Goal: Check status: Check status

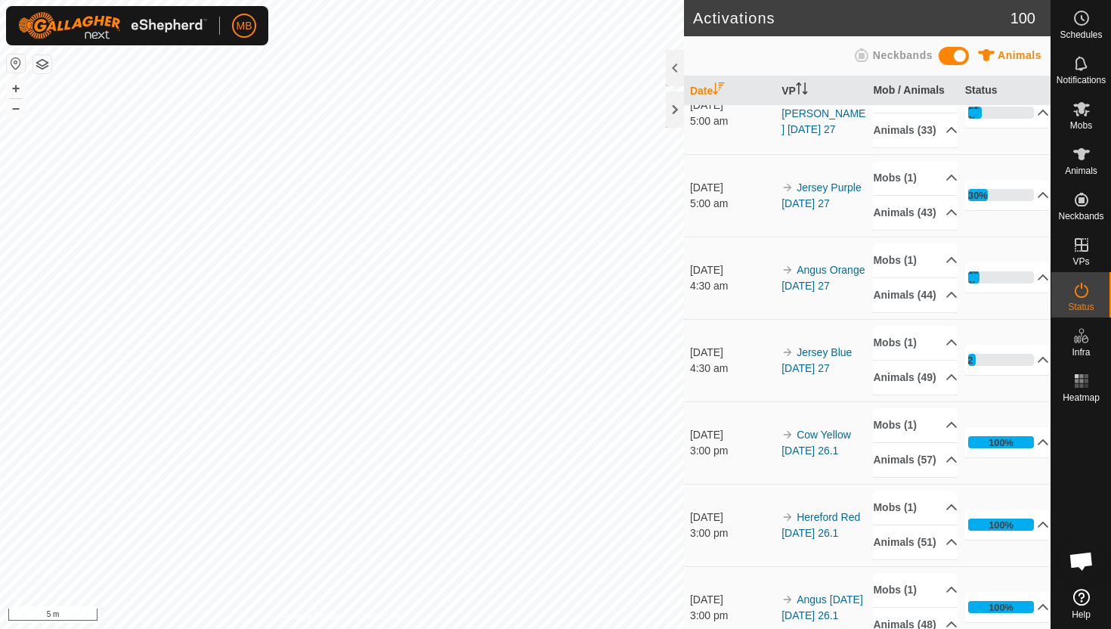
scroll to position [365, 0]
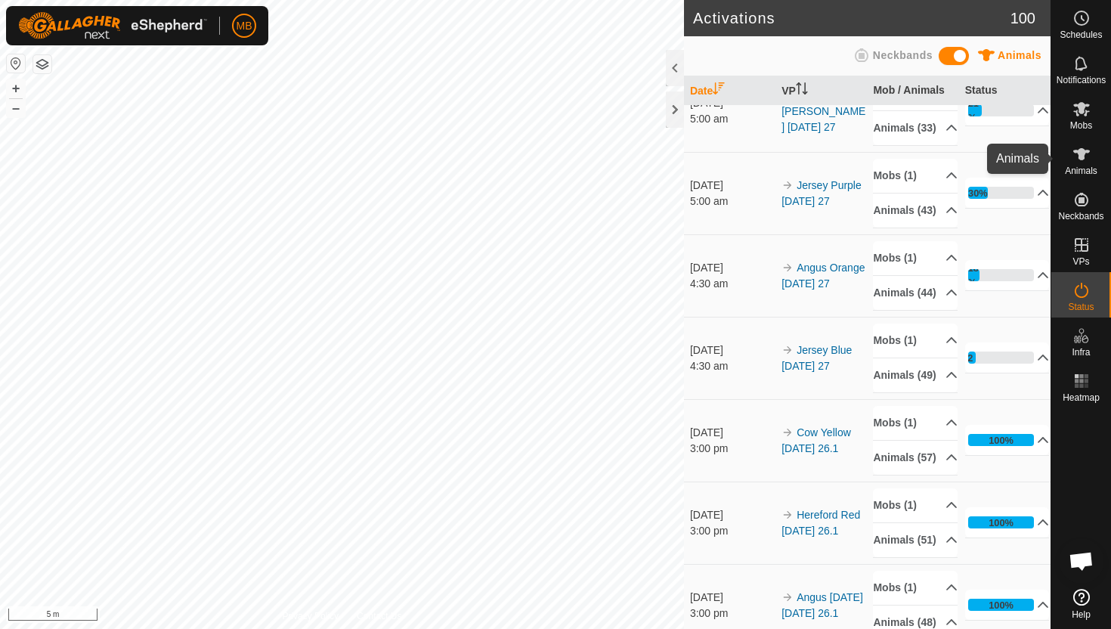
click at [1079, 150] on icon at bounding box center [1081, 154] width 17 height 12
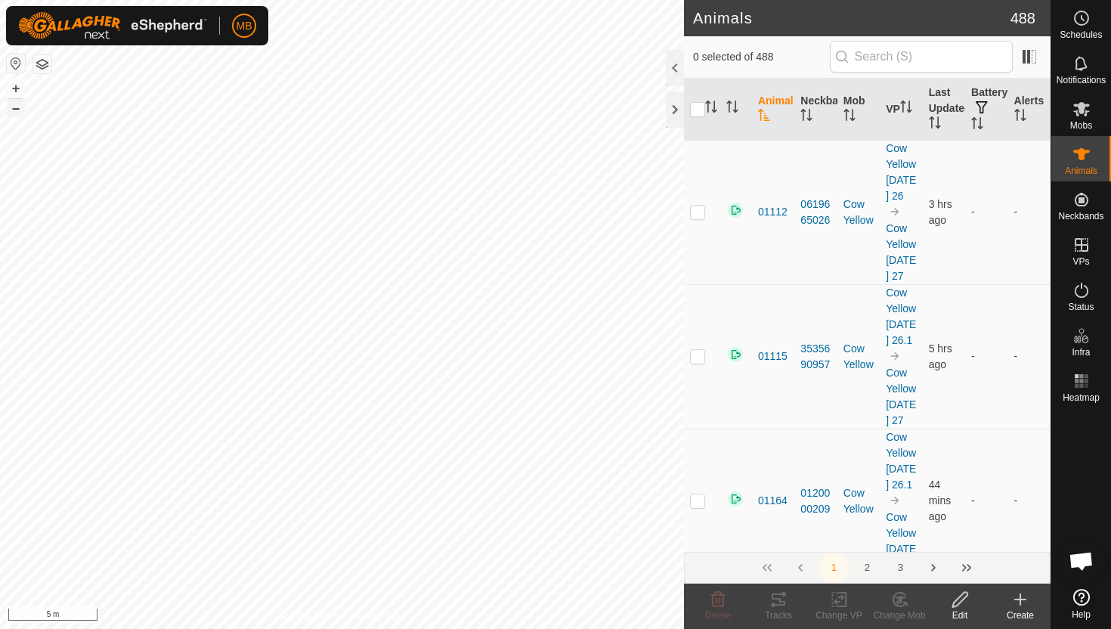
click at [17, 106] on button "–" at bounding box center [16, 108] width 18 height 18
click at [14, 109] on button "–" at bounding box center [16, 108] width 18 height 18
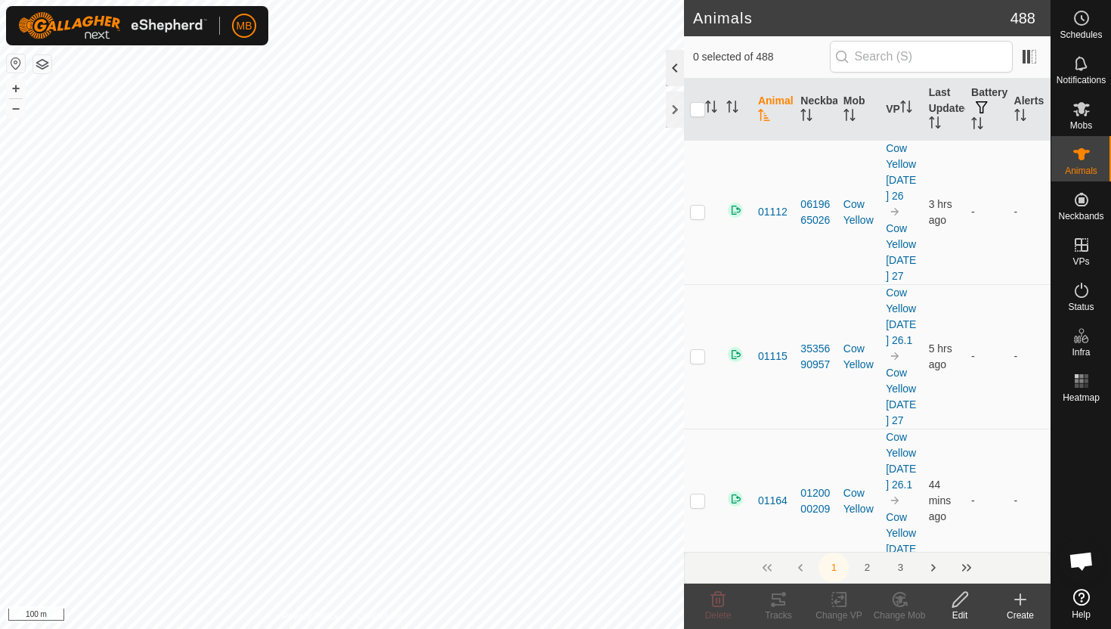
click at [676, 58] on div at bounding box center [675, 68] width 18 height 36
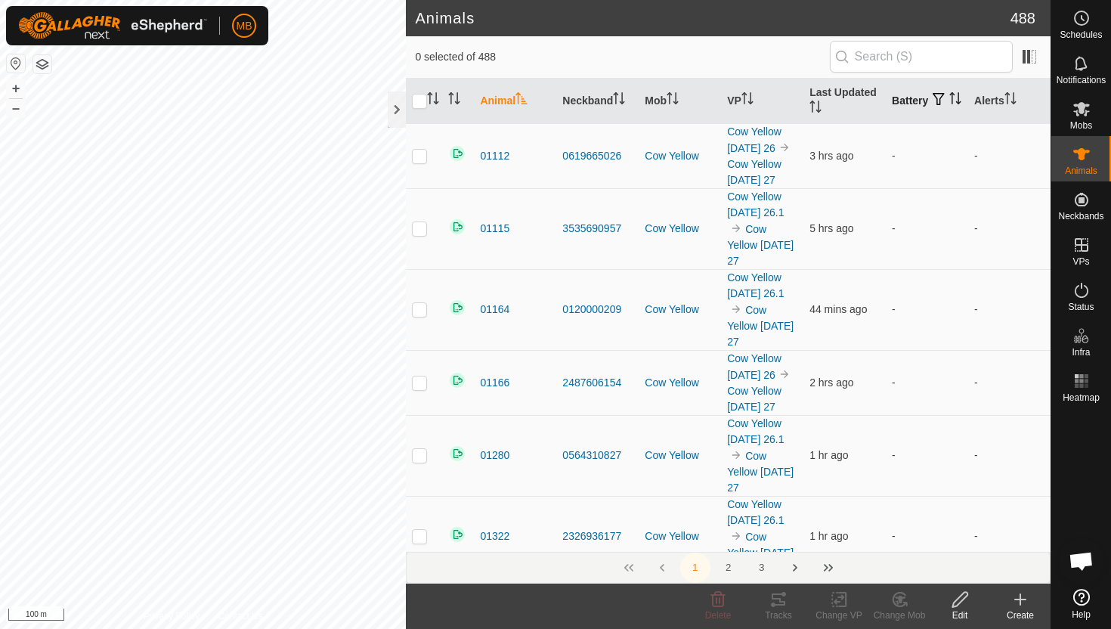
click at [949, 104] on icon "Activate to sort" at bounding box center [955, 98] width 12 height 12
click at [950, 104] on icon "Activate to sort" at bounding box center [955, 98] width 11 height 12
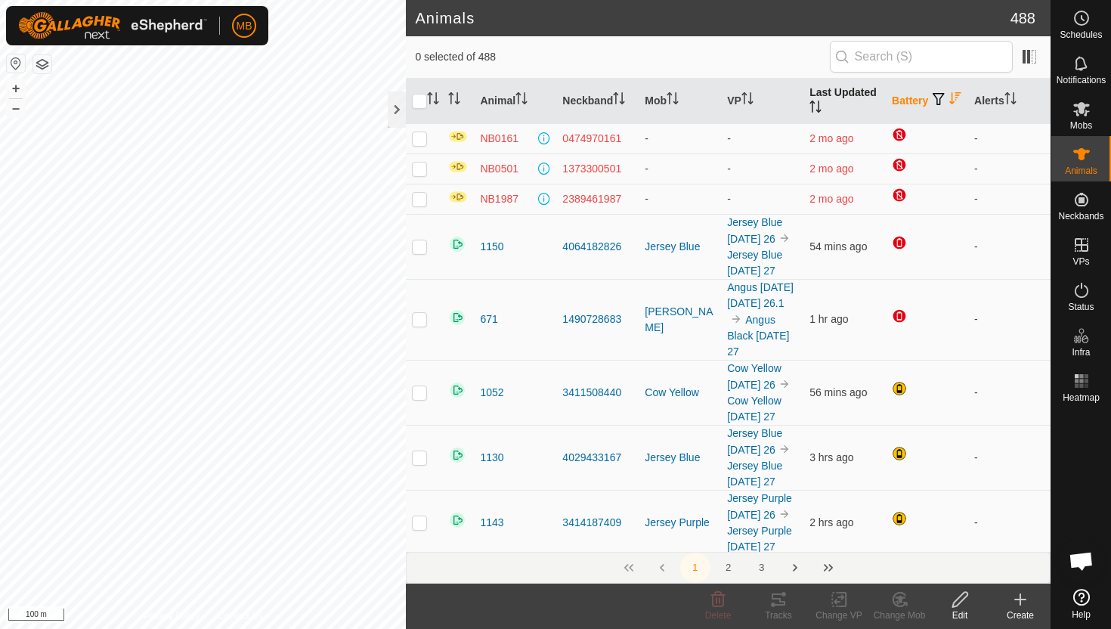
click at [814, 108] on icon "Activate to sort" at bounding box center [815, 106] width 12 height 12
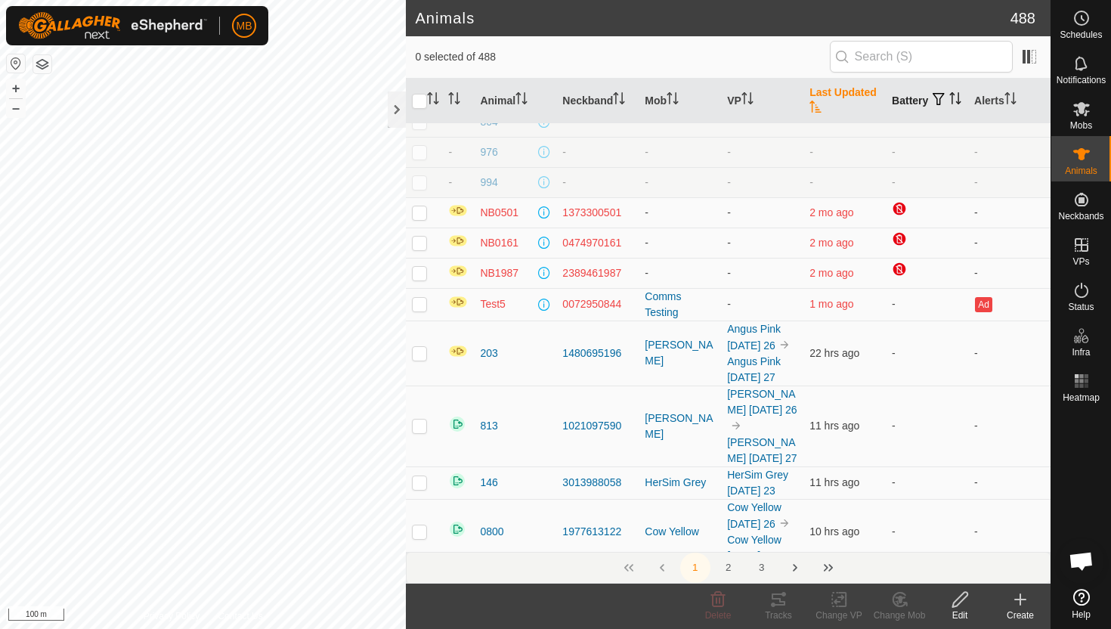
scroll to position [603, 0]
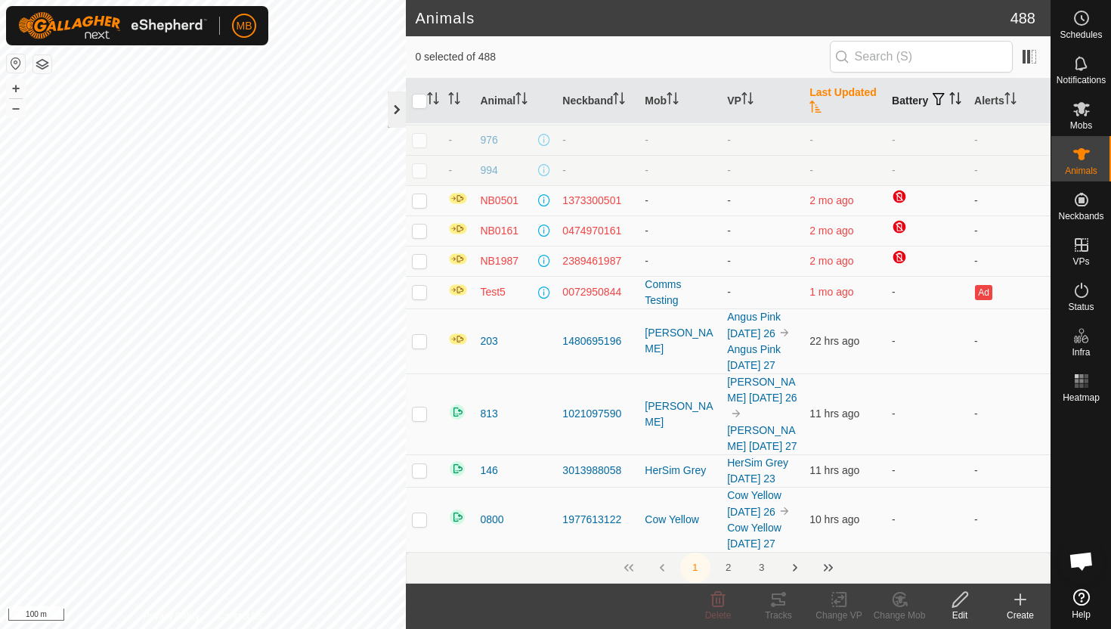
click at [393, 110] on div at bounding box center [397, 109] width 18 height 36
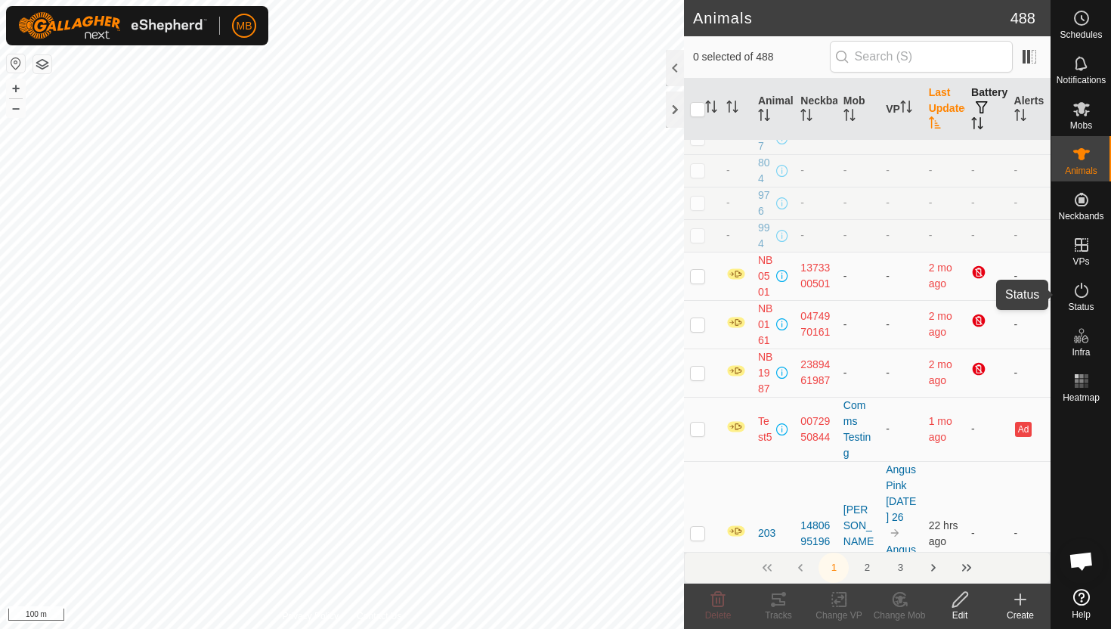
click at [1080, 290] on icon at bounding box center [1081, 290] width 18 height 18
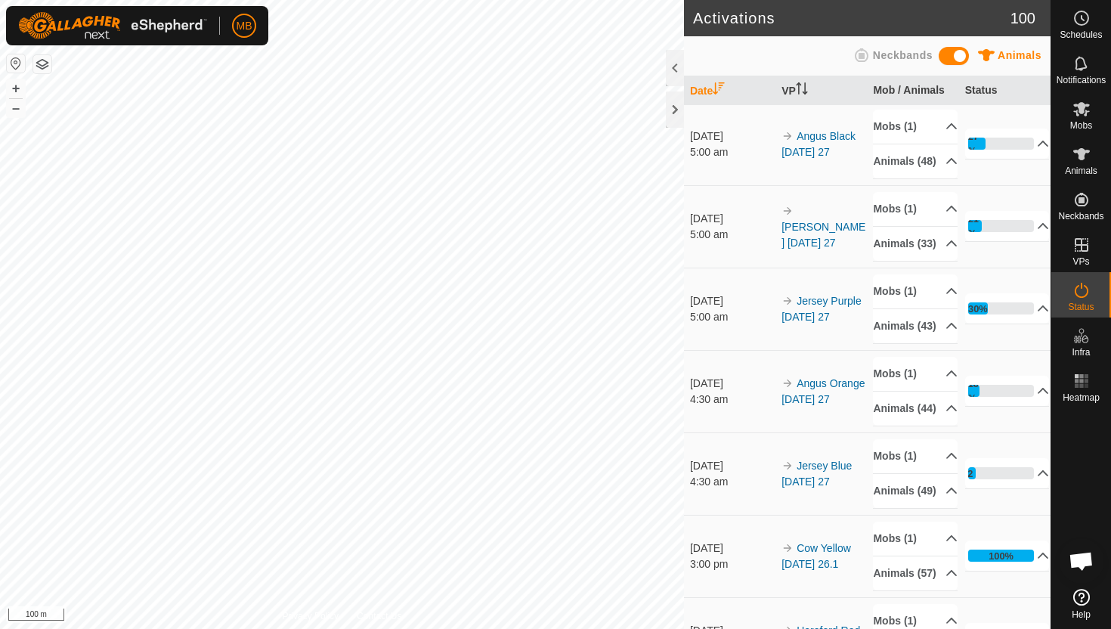
scroll to position [249, 0]
click at [1030, 324] on p-accordion-header "30%" at bounding box center [1007, 309] width 85 height 30
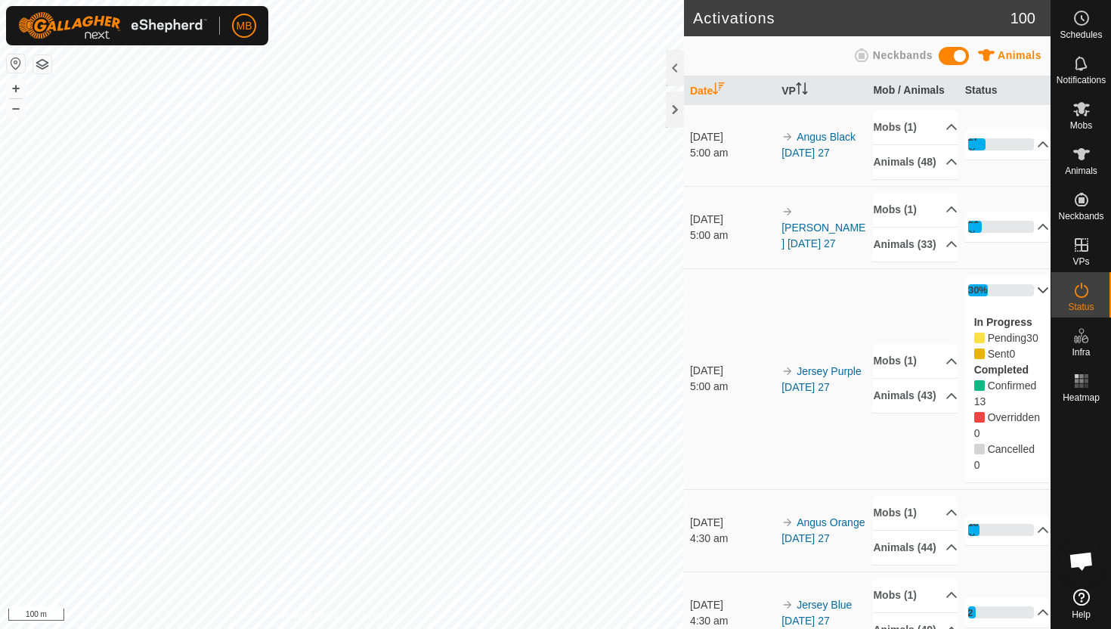
click at [1032, 305] on p-accordion-header "30%" at bounding box center [1007, 290] width 85 height 30
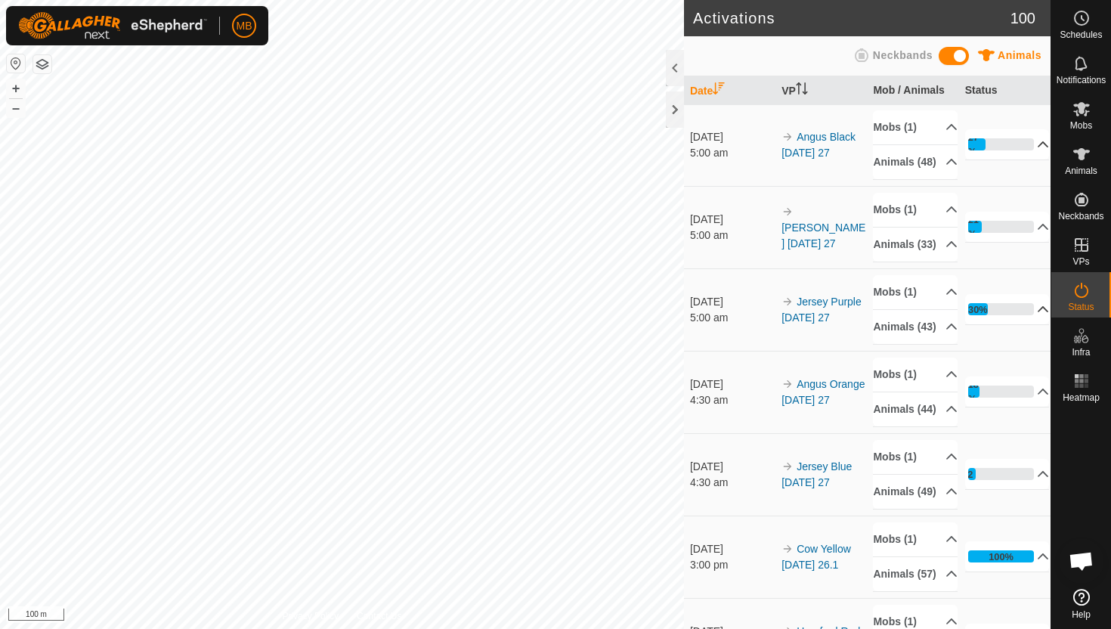
click at [1032, 159] on p-accordion-header "27%" at bounding box center [1007, 144] width 85 height 30
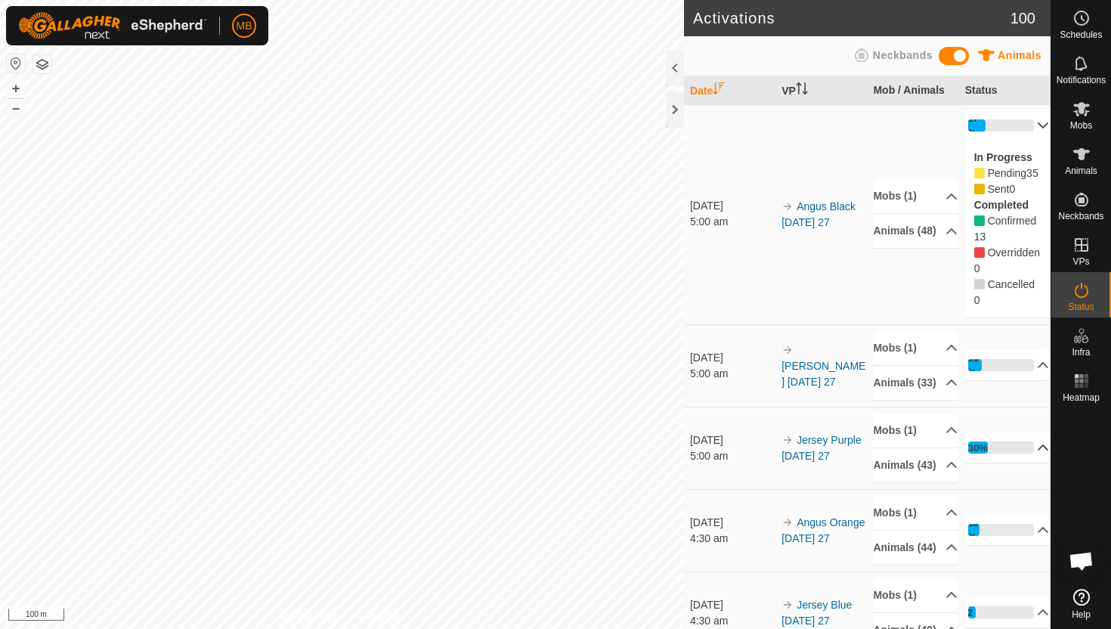
click at [1032, 196] on div "In Progress Pending 35 Sent 0 Completed Confirmed 13 Overridden 0 Cancelled 0" at bounding box center [1007, 229] width 85 height 177
click at [1033, 141] on p-accordion-header "27%" at bounding box center [1007, 125] width 85 height 30
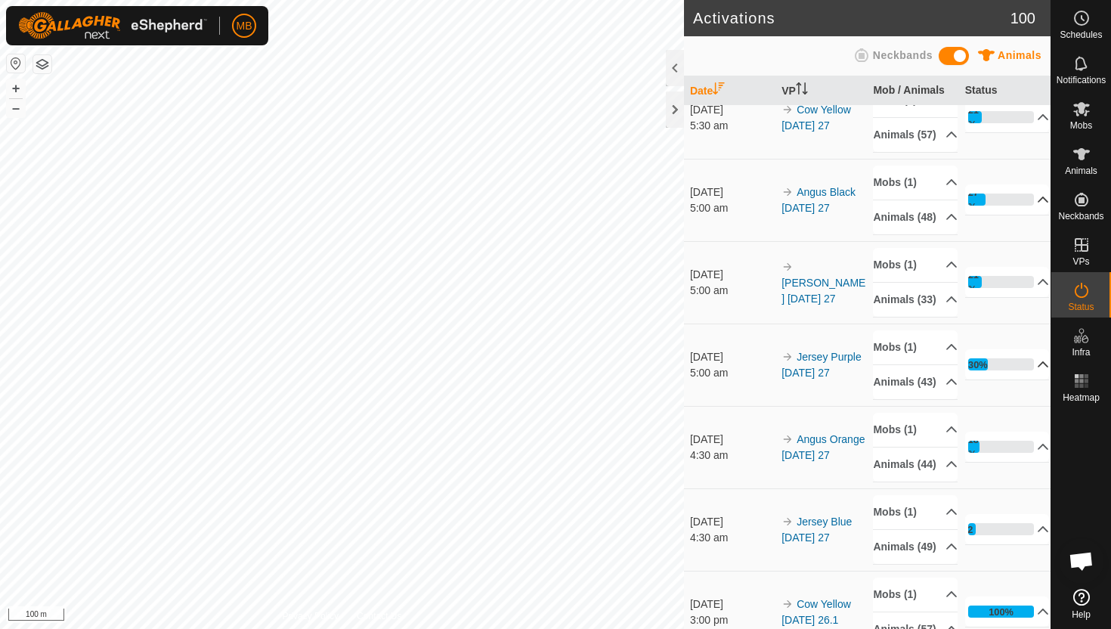
scroll to position [188, 0]
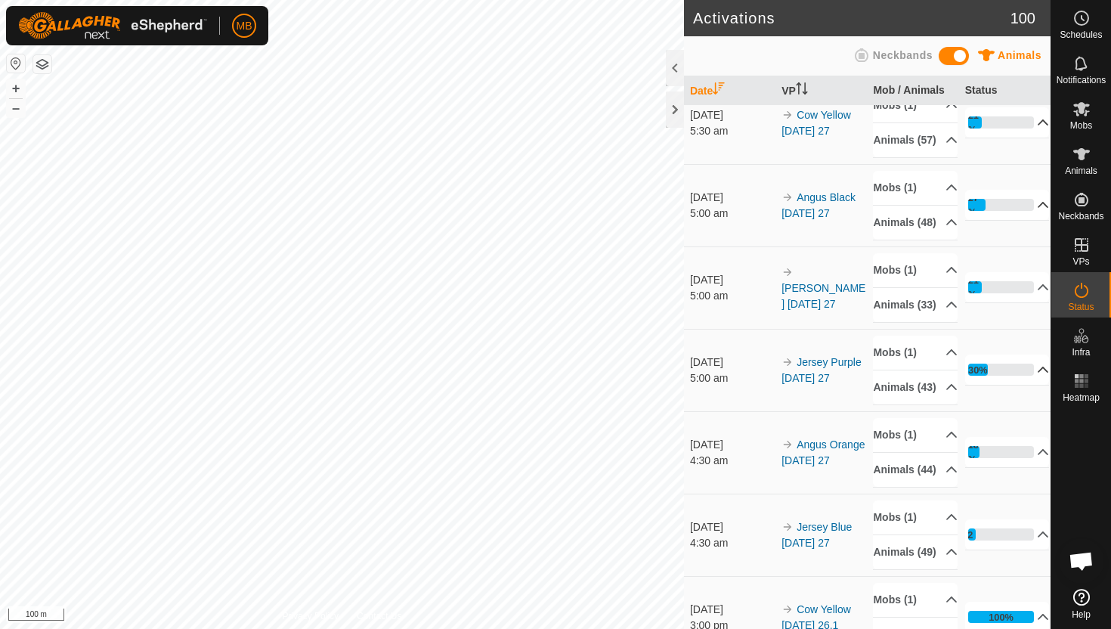
click at [1033, 137] on p-accordion-header "21%" at bounding box center [1007, 122] width 85 height 30
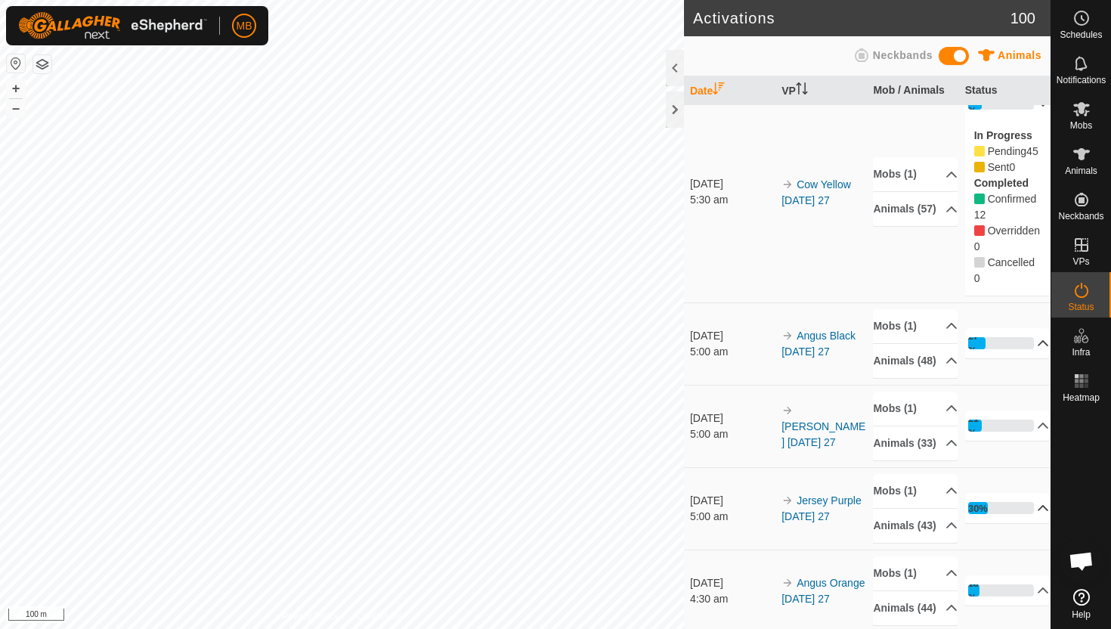
click at [1033, 119] on p-accordion-header "21%" at bounding box center [1007, 103] width 85 height 30
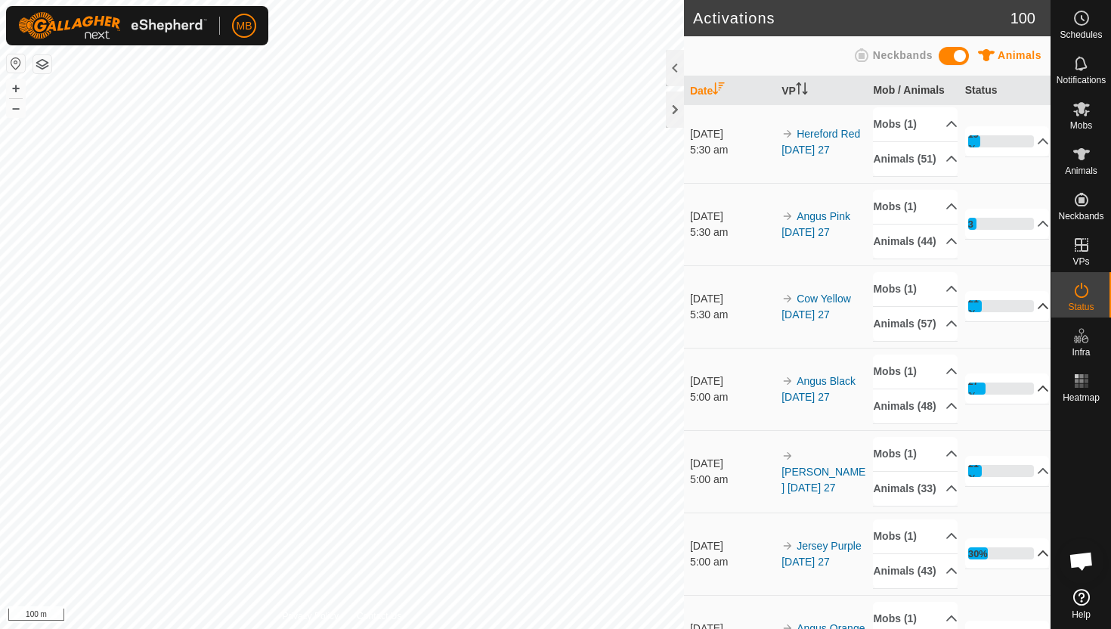
scroll to position [0, 0]
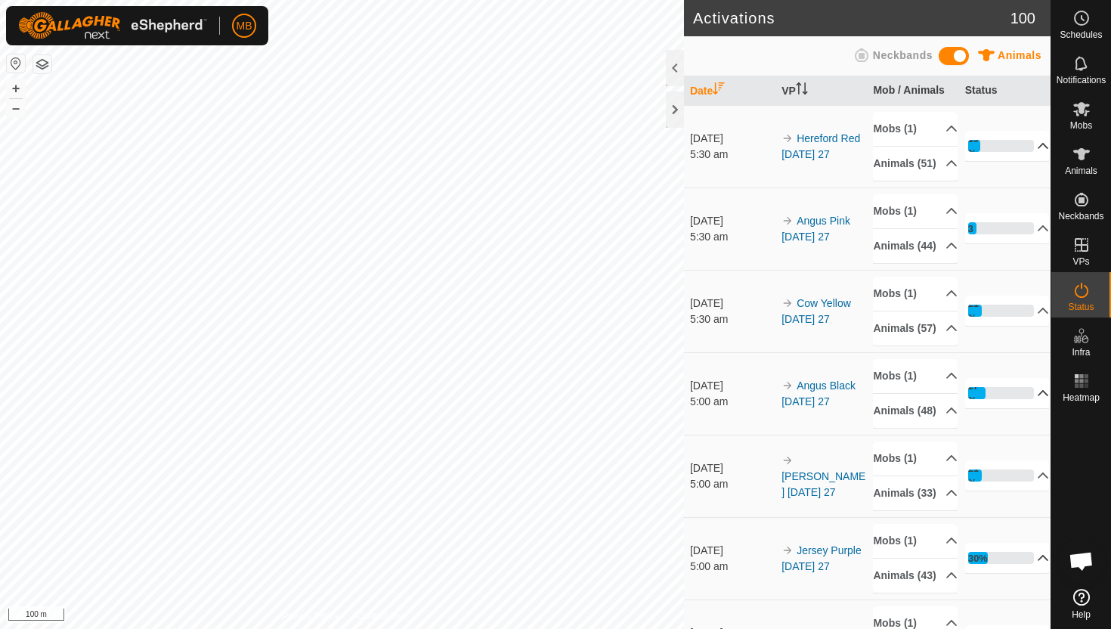
click at [1034, 151] on p-accordion-header "19%" at bounding box center [1007, 146] width 85 height 30
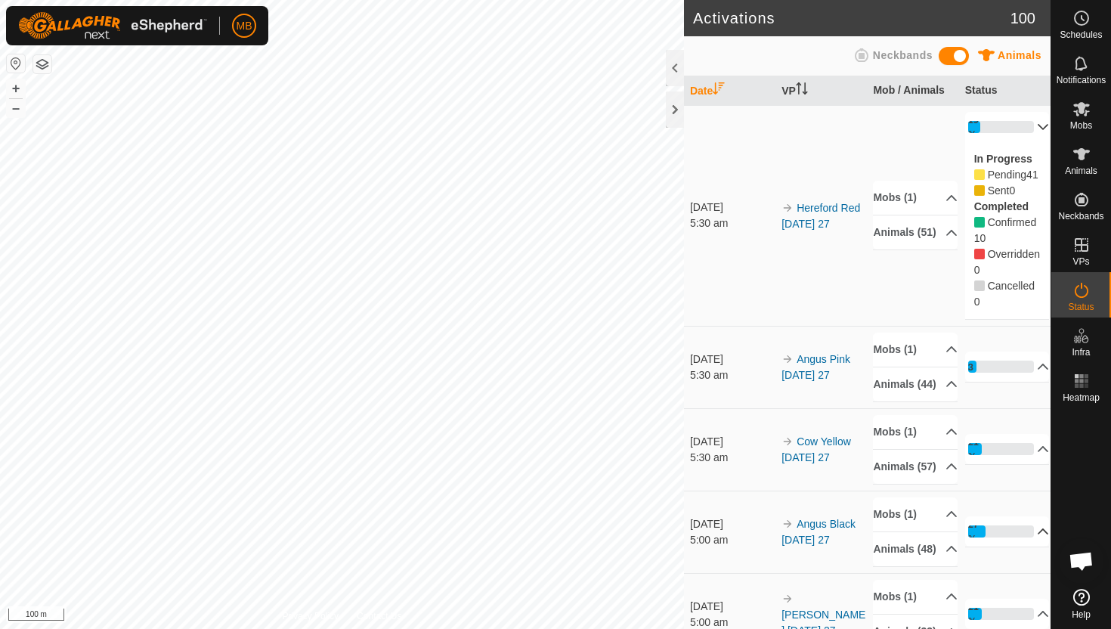
click at [1035, 127] on p-accordion-header "19%" at bounding box center [1007, 127] width 85 height 30
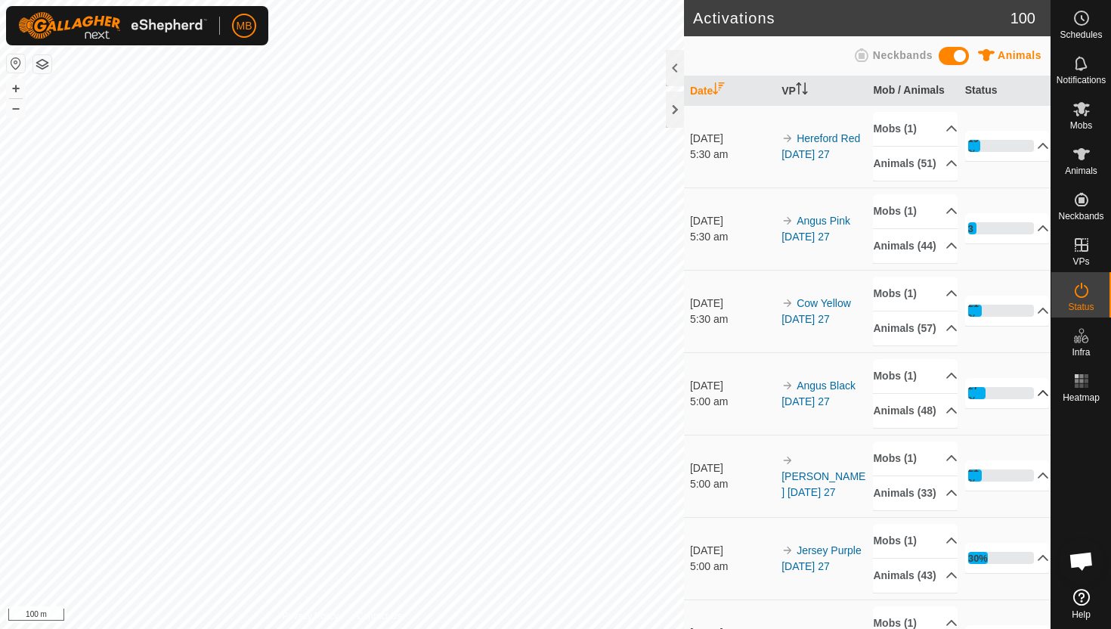
click at [1032, 408] on p-accordion-header "27%" at bounding box center [1007, 393] width 85 height 30
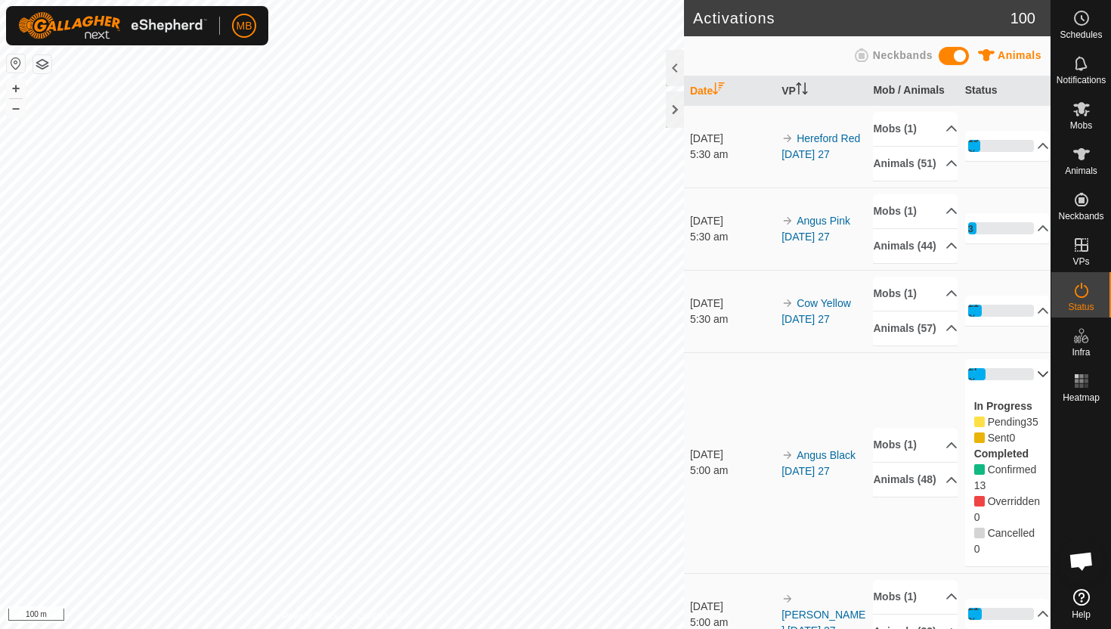
click at [1033, 389] on p-accordion-header "27%" at bounding box center [1007, 374] width 85 height 30
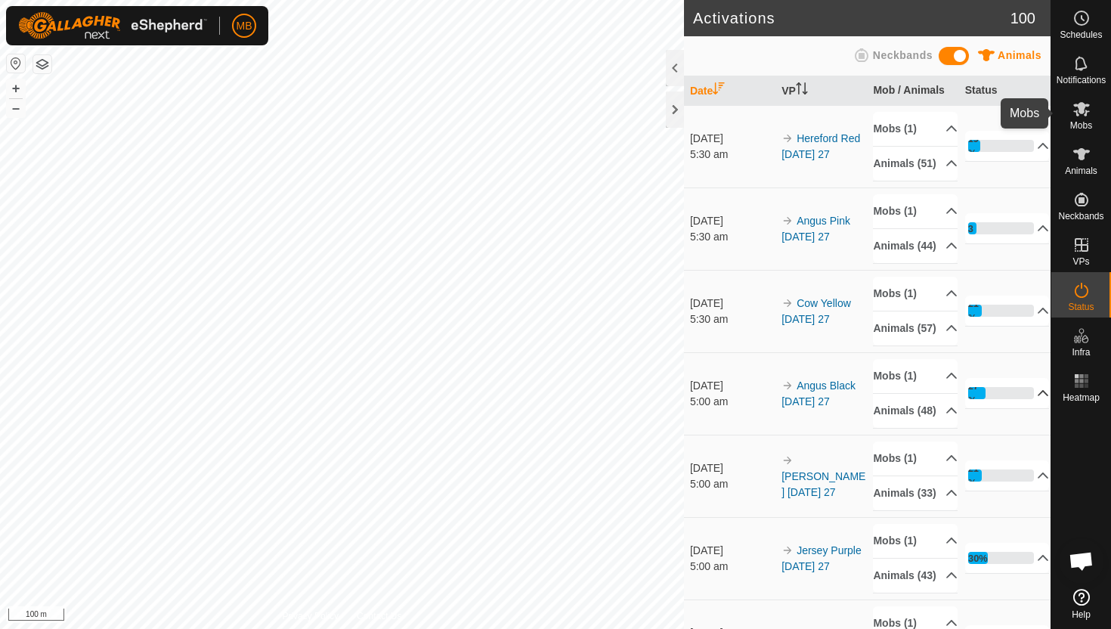
click at [1083, 113] on icon at bounding box center [1081, 109] width 18 height 18
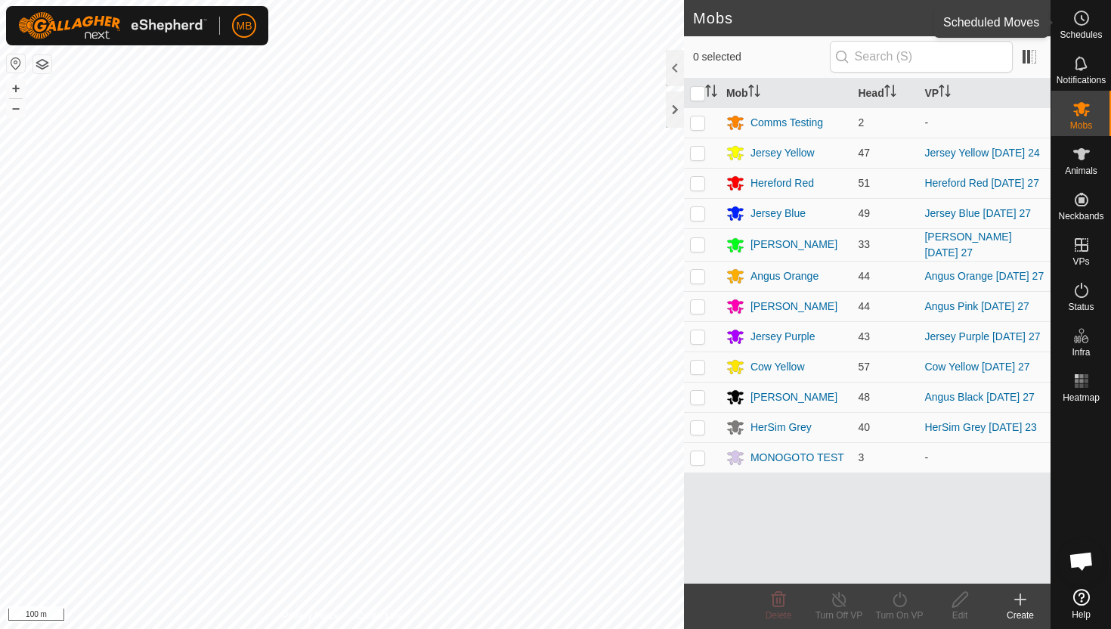
click at [1079, 17] on icon at bounding box center [1081, 18] width 18 height 18
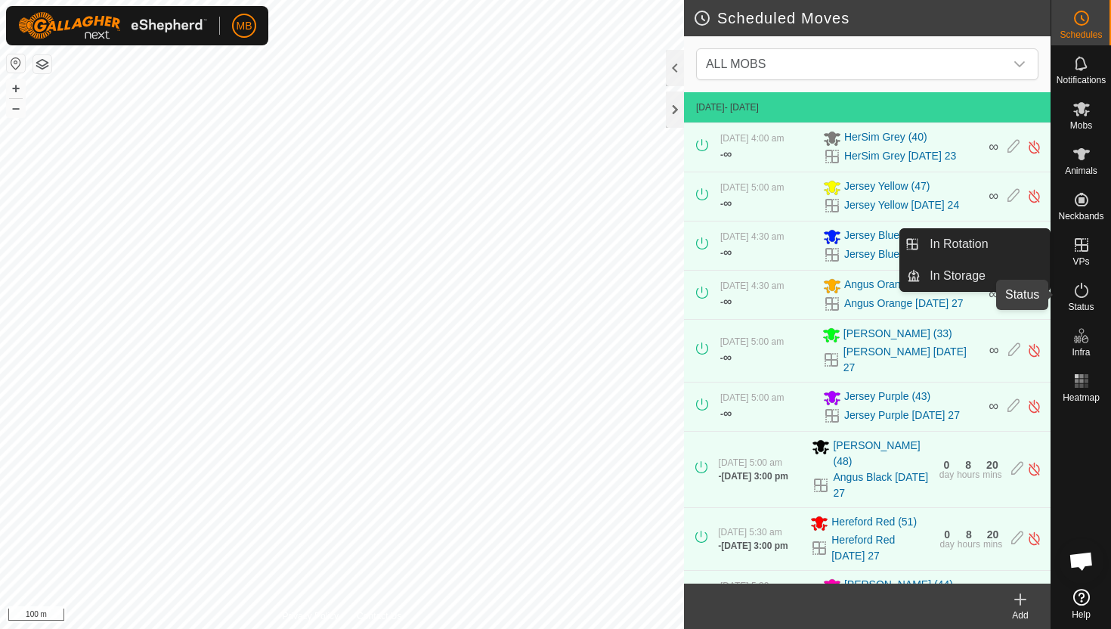
click at [1085, 289] on icon at bounding box center [1081, 290] width 18 height 18
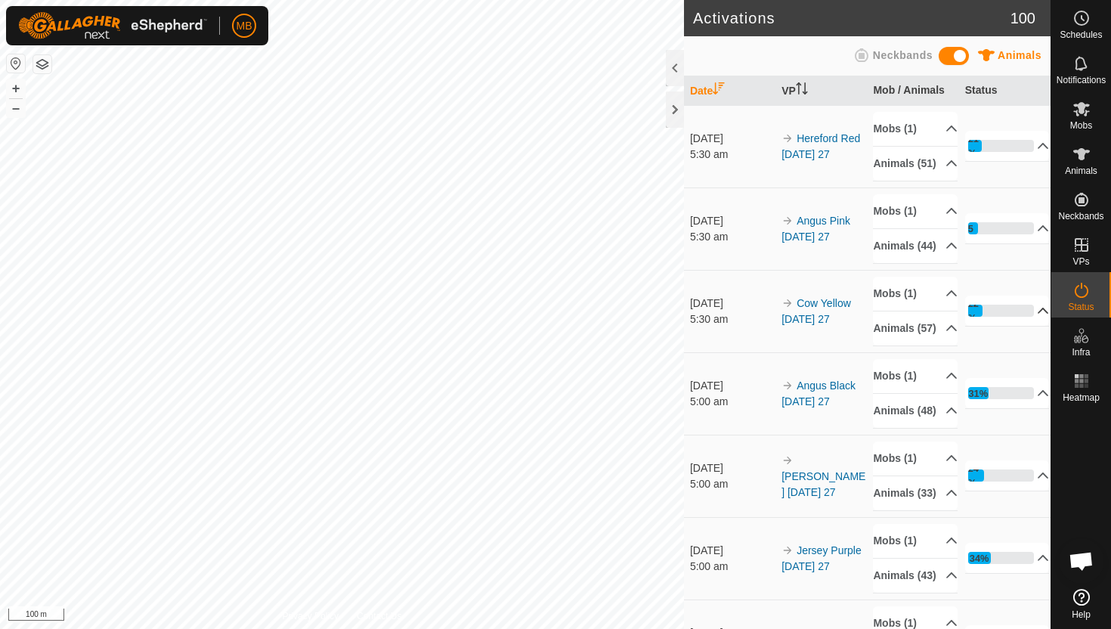
click at [1032, 326] on p-accordion-header "22%" at bounding box center [1007, 310] width 85 height 30
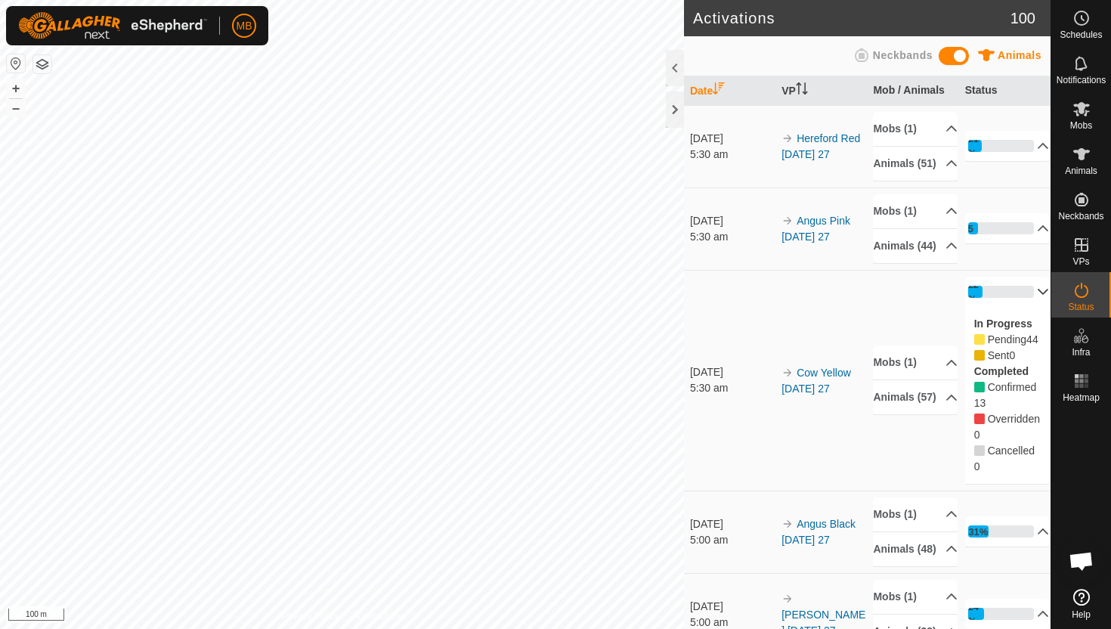
click at [1032, 307] on p-accordion-header "22%" at bounding box center [1007, 291] width 85 height 30
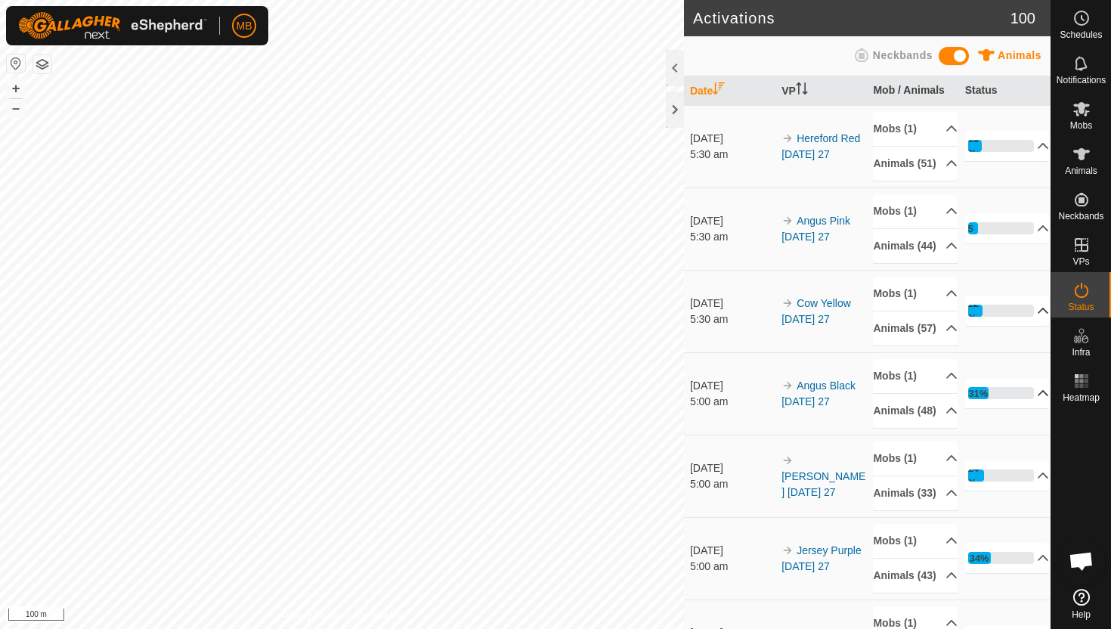
click at [1034, 408] on p-accordion-header "31%" at bounding box center [1007, 393] width 85 height 30
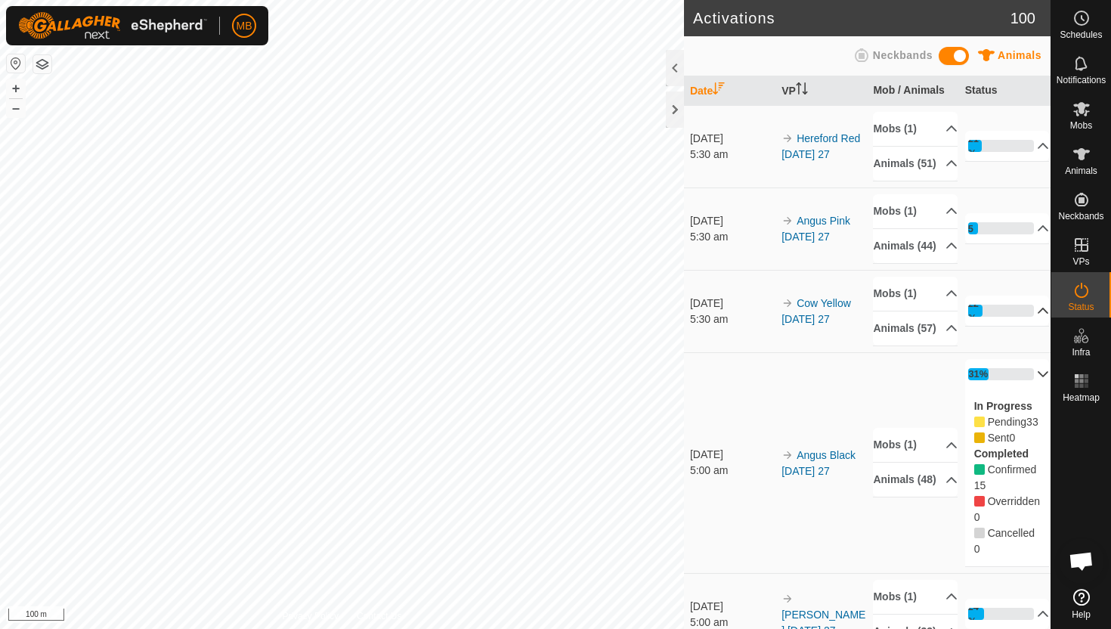
click at [1039, 389] on p-accordion-header "31%" at bounding box center [1007, 374] width 85 height 30
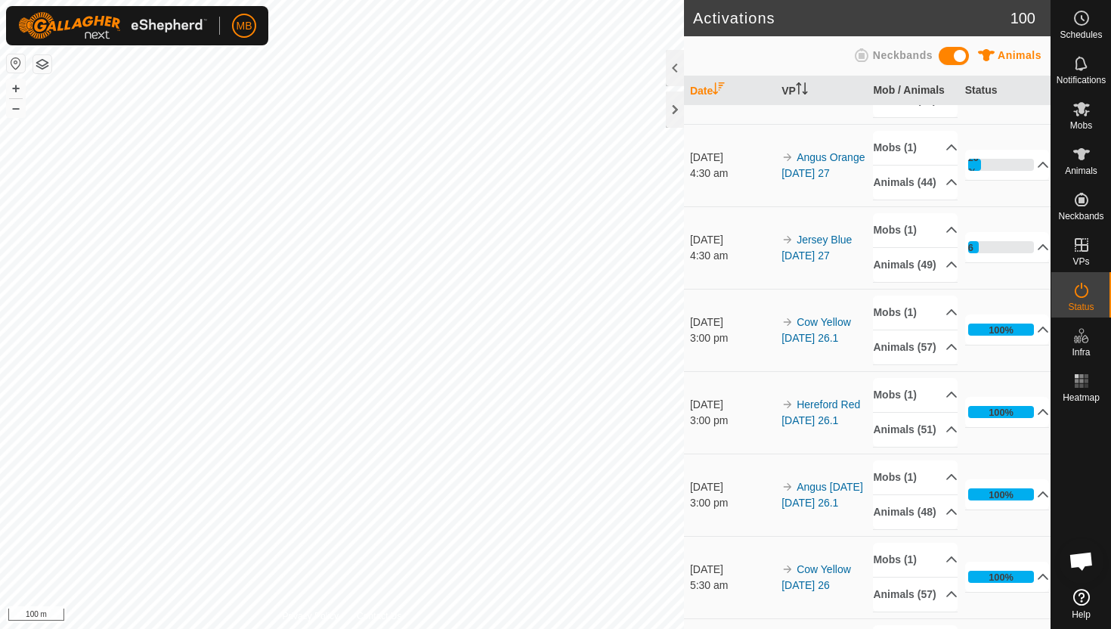
scroll to position [478, 0]
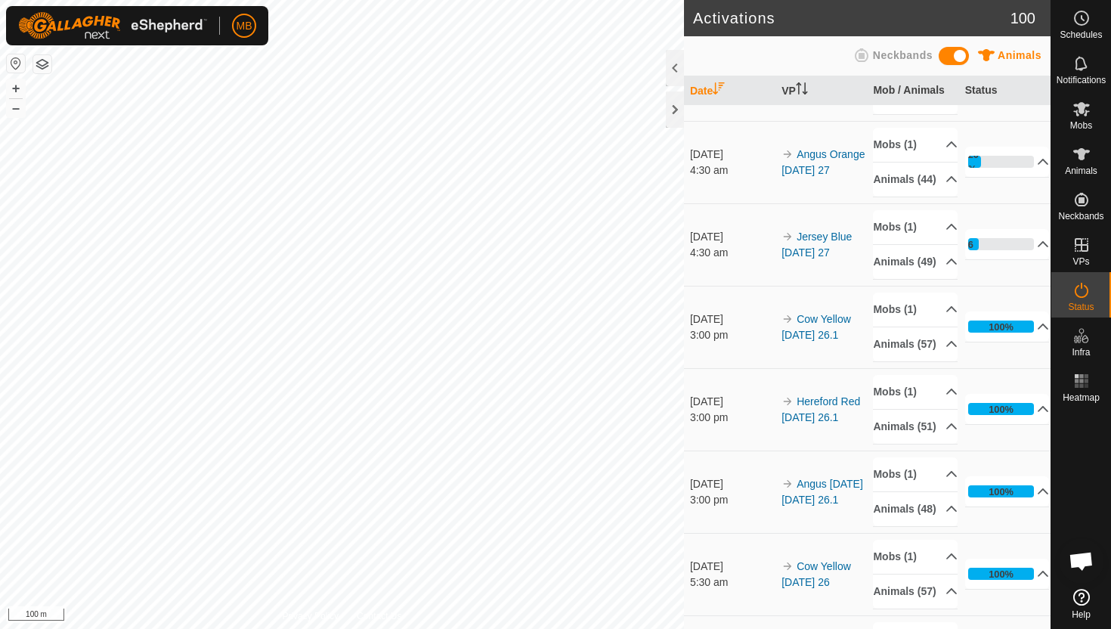
click at [1029, 94] on p-accordion-header "34%" at bounding box center [1007, 79] width 85 height 30
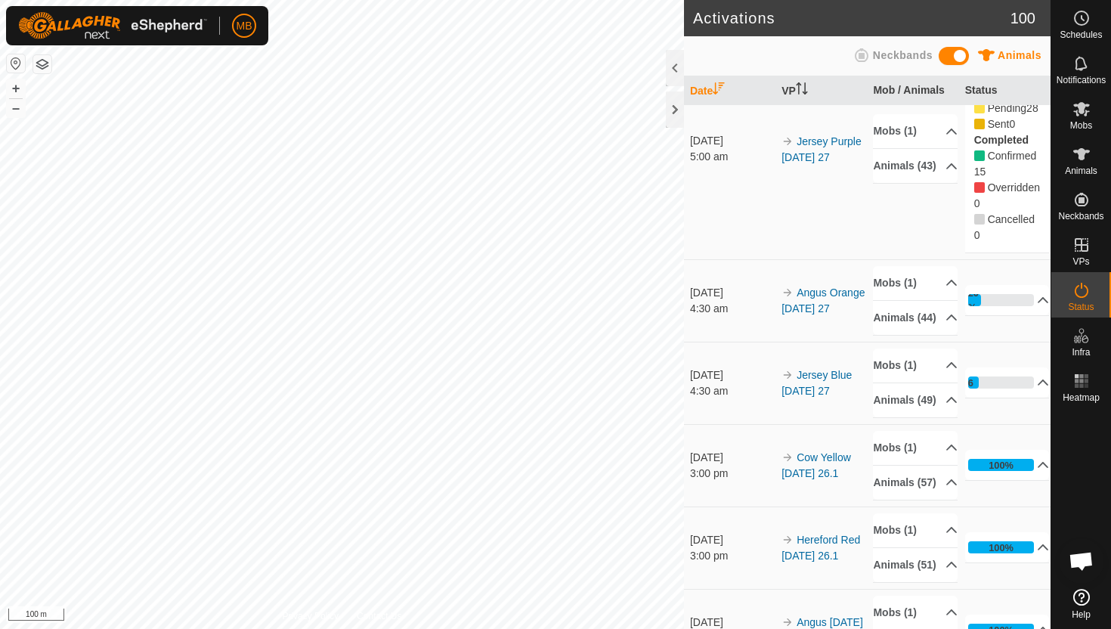
click at [1033, 76] on p-accordion-header "34%" at bounding box center [1007, 60] width 85 height 30
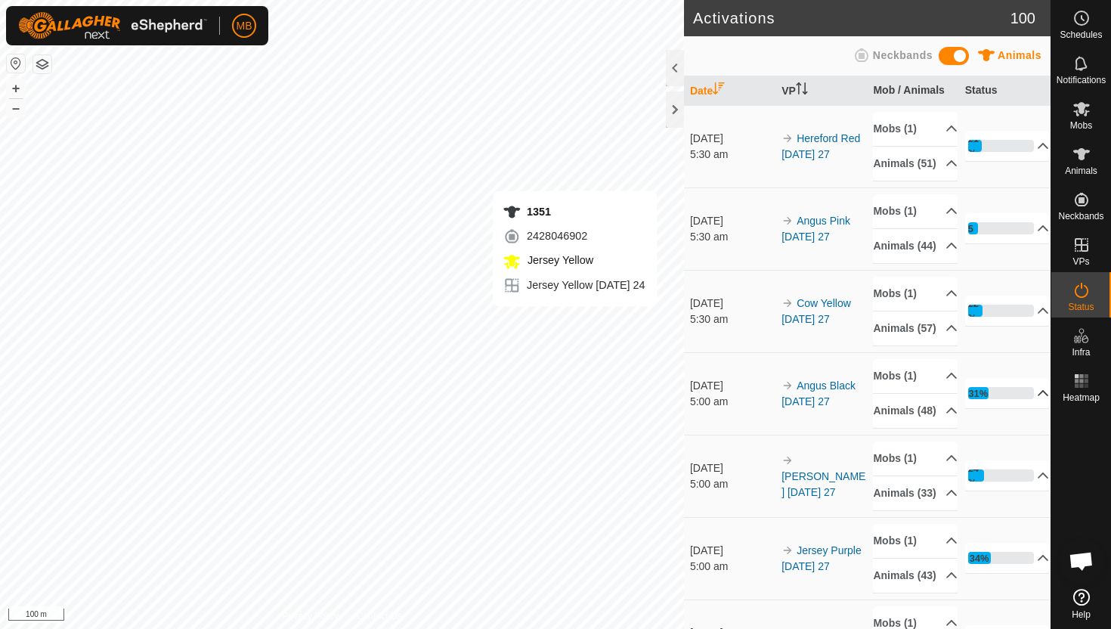
click at [1034, 408] on p-accordion-header "31%" at bounding box center [1007, 393] width 85 height 30
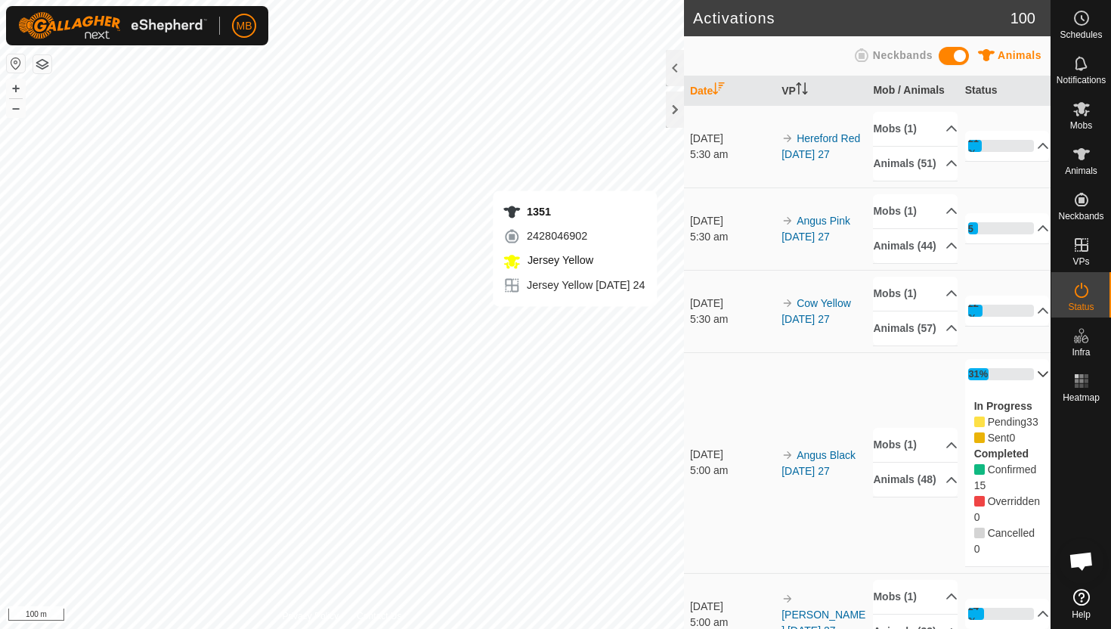
click at [1034, 389] on p-accordion-header "31%" at bounding box center [1007, 374] width 85 height 30
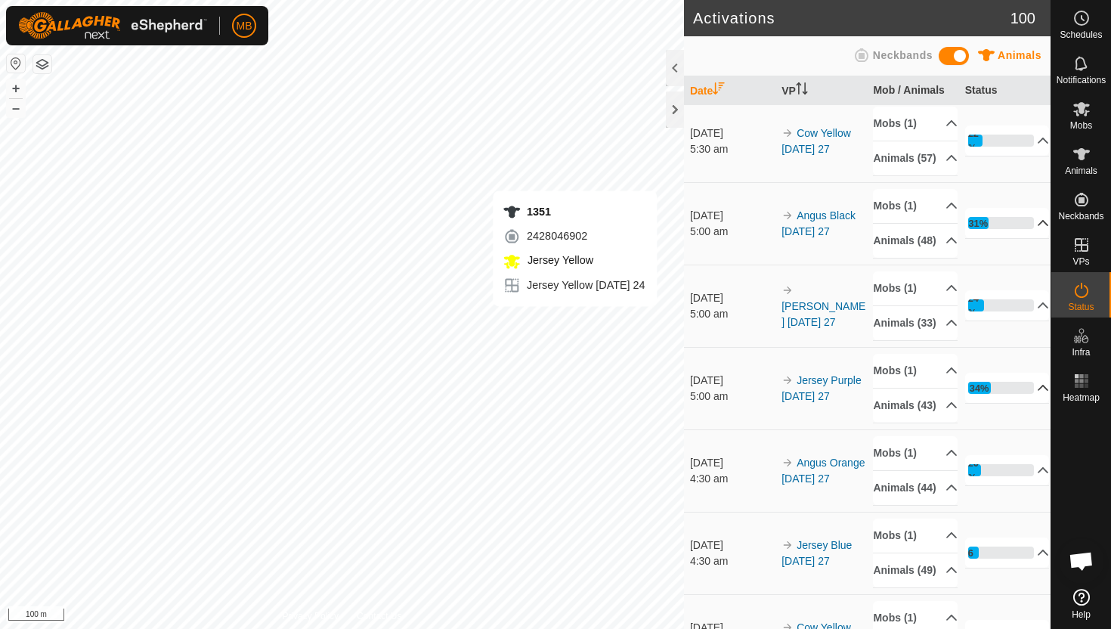
scroll to position [174, 0]
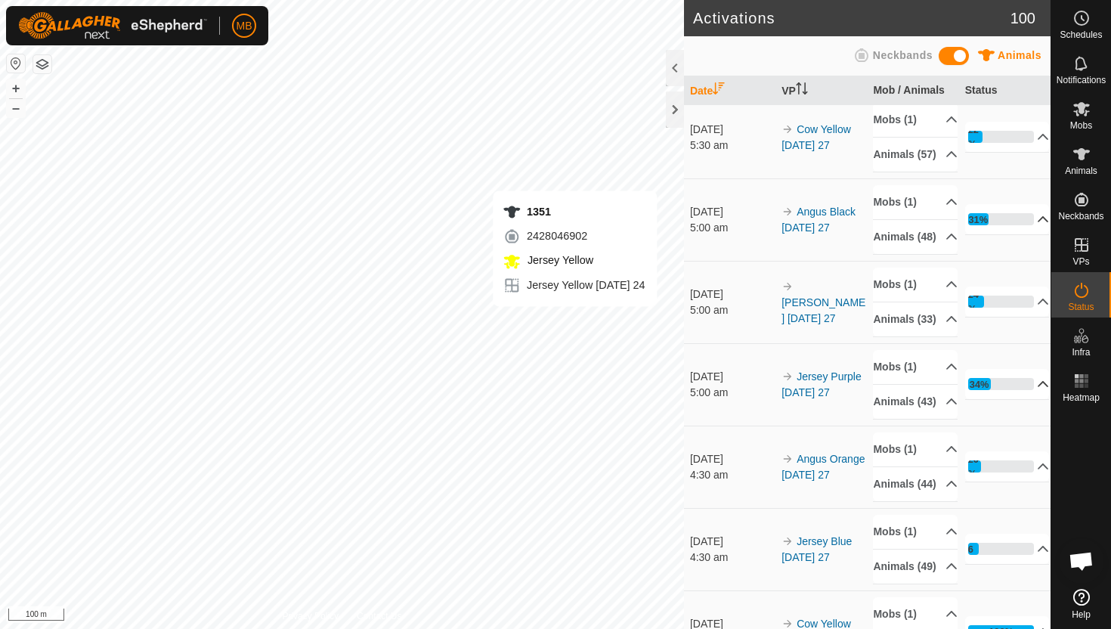
click at [1032, 399] on p-accordion-header "34%" at bounding box center [1007, 384] width 85 height 30
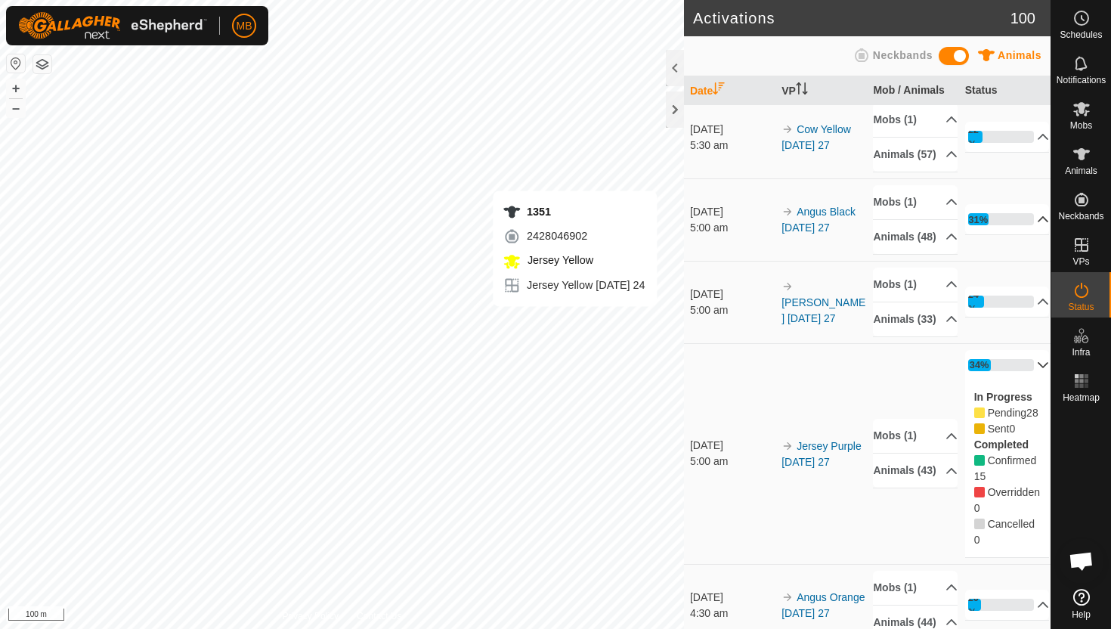
click at [1033, 380] on p-accordion-header "34%" at bounding box center [1007, 365] width 85 height 30
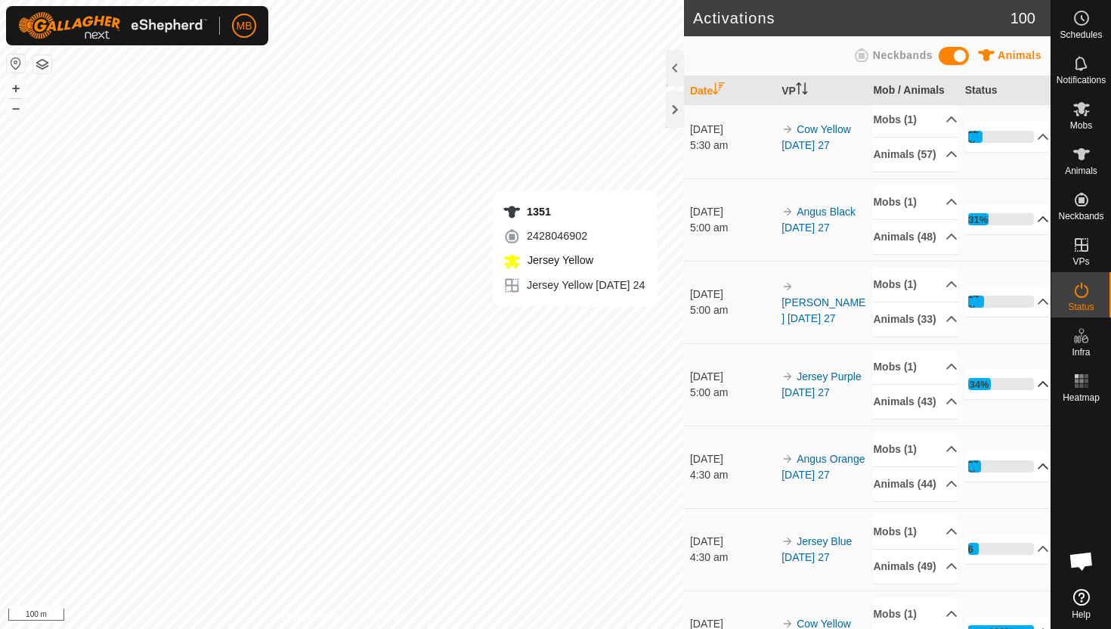
click at [1032, 481] on p-accordion-header "20%" at bounding box center [1007, 466] width 85 height 30
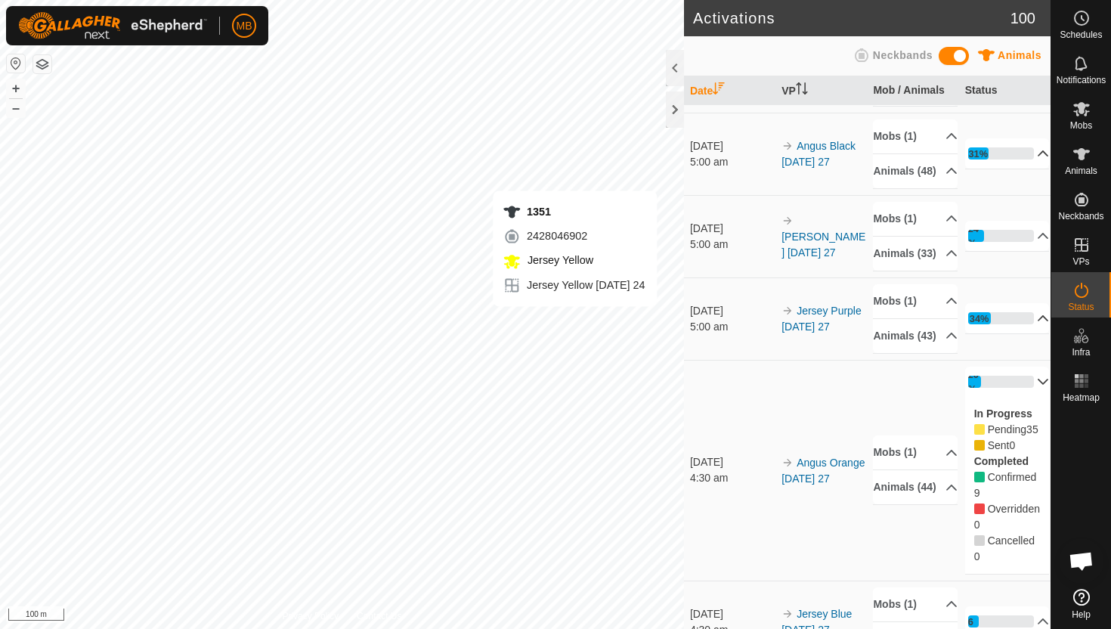
scroll to position [240, 0]
click at [1031, 396] on p-accordion-header "20%" at bounding box center [1007, 381] width 85 height 30
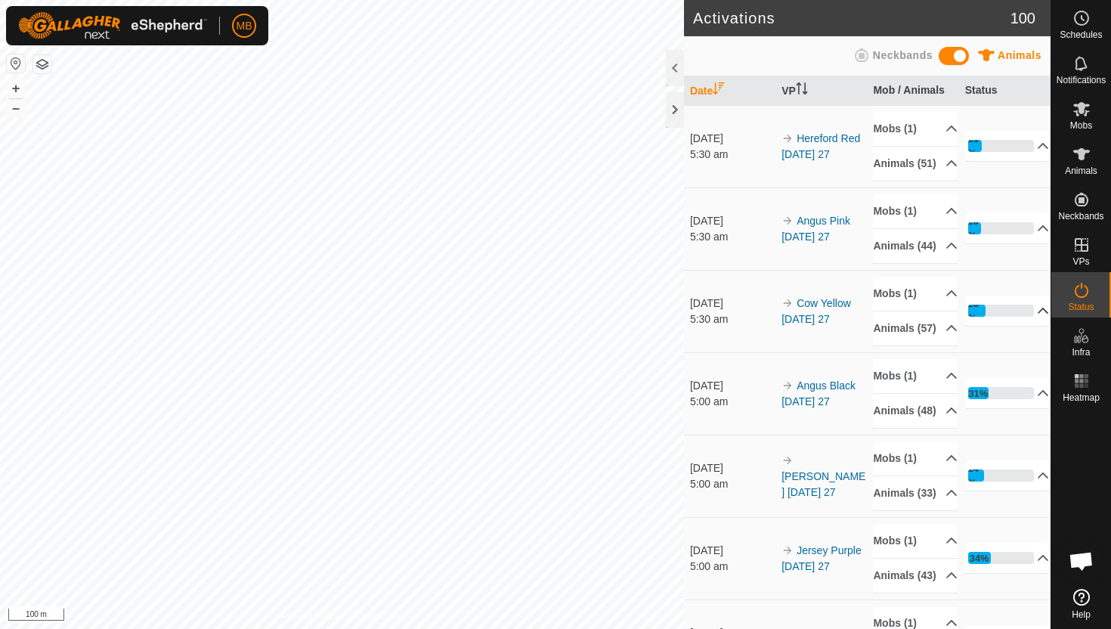
click at [1032, 326] on p-accordion-header "26%" at bounding box center [1007, 310] width 85 height 30
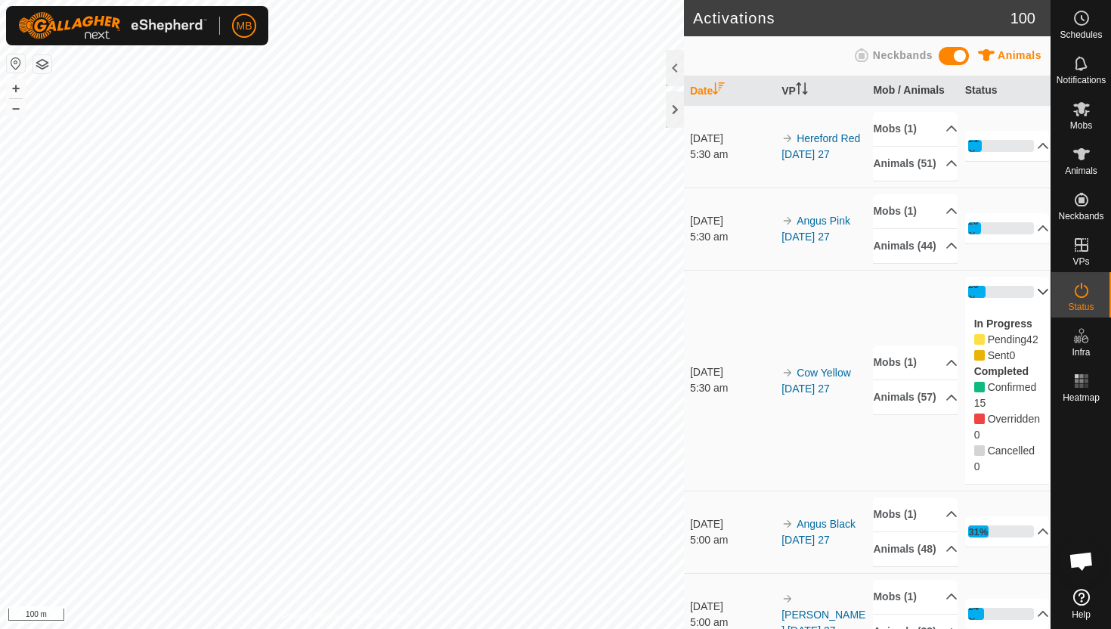
click at [1039, 307] on p-accordion-header "26%" at bounding box center [1007, 291] width 85 height 30
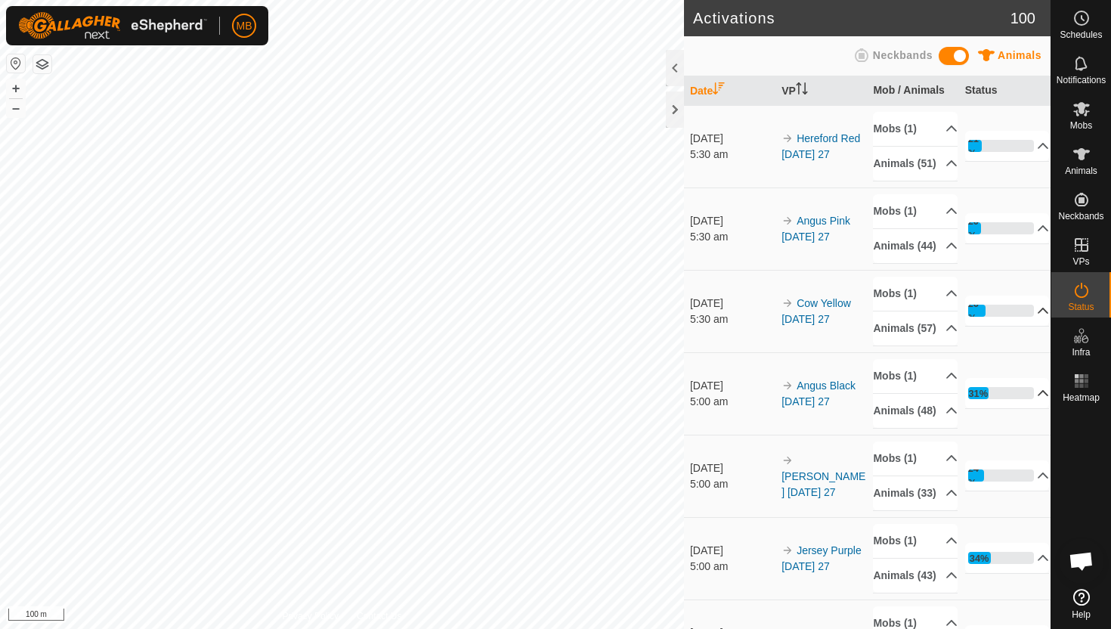
click at [1031, 408] on p-accordion-header "31%" at bounding box center [1007, 393] width 85 height 30
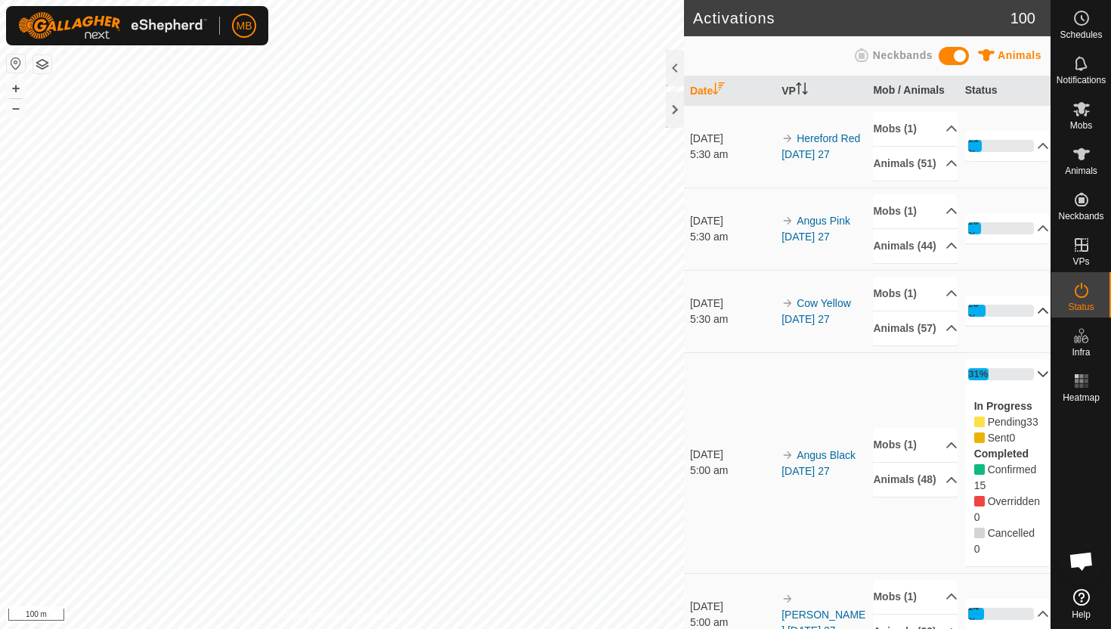
click at [1030, 389] on p-accordion-header "31%" at bounding box center [1007, 374] width 85 height 30
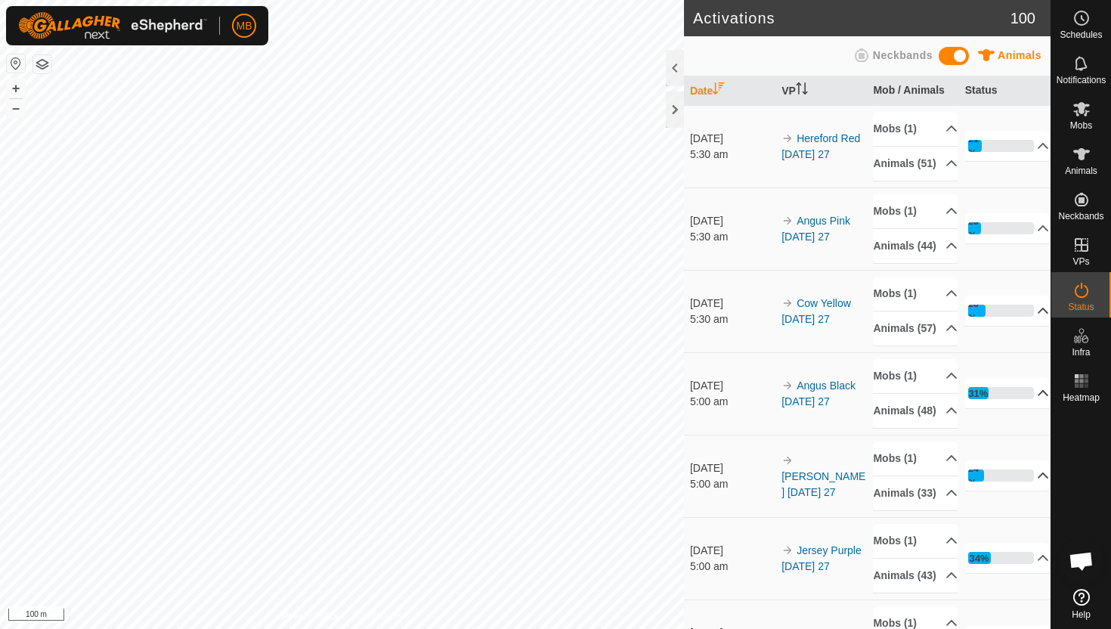
click at [1031, 490] on p-accordion-header "24%" at bounding box center [1007, 475] width 85 height 30
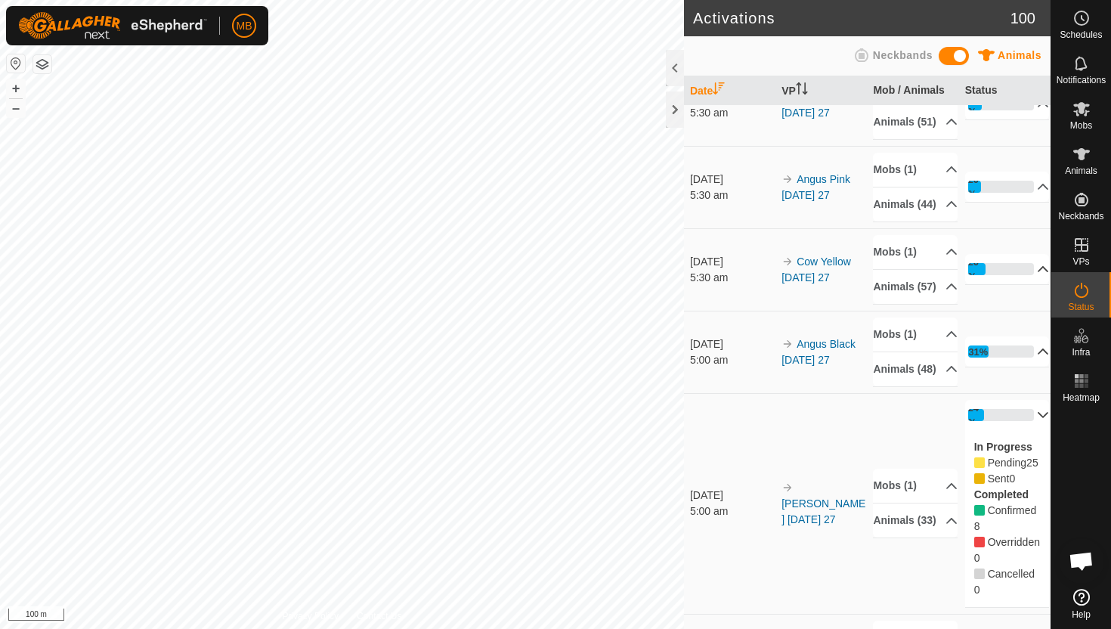
scroll to position [42, 0]
